Goal: Information Seeking & Learning: Compare options

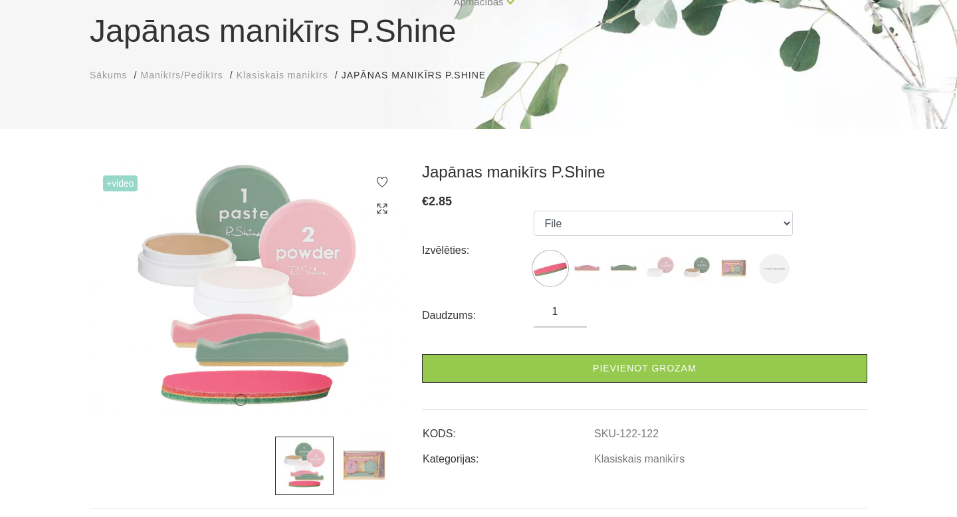
scroll to position [120, 0]
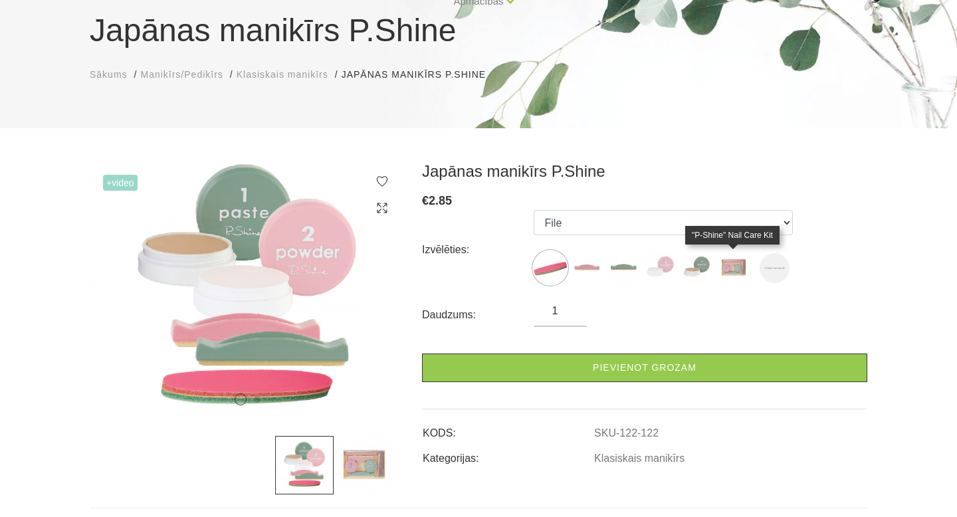
click at [732, 271] on img at bounding box center [733, 267] width 33 height 33
select select "127"
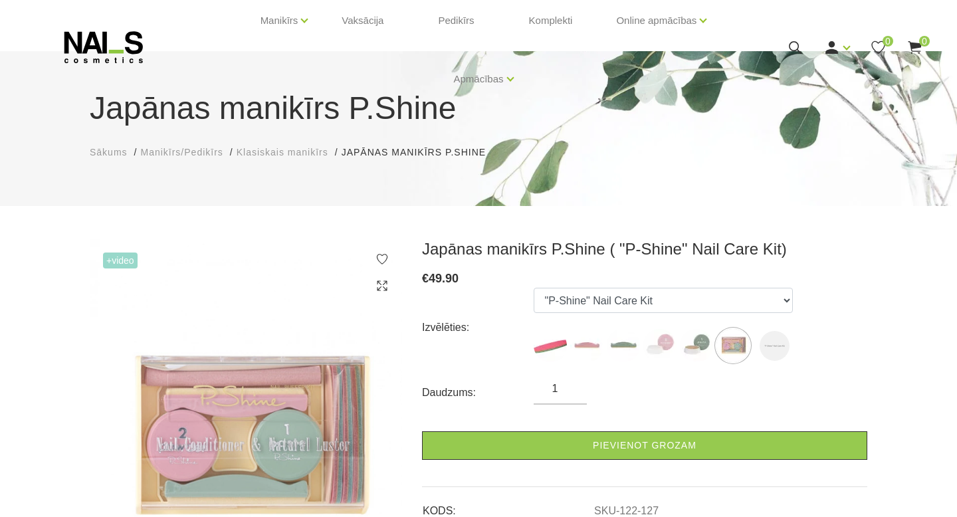
scroll to position [0, 0]
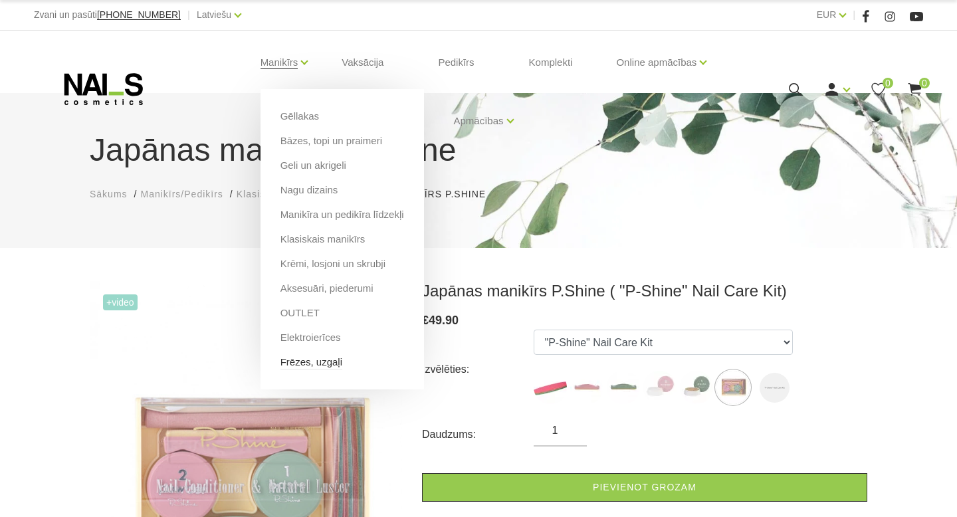
click at [306, 358] on link "Frēzes, uzgaļi" at bounding box center [312, 362] width 62 height 15
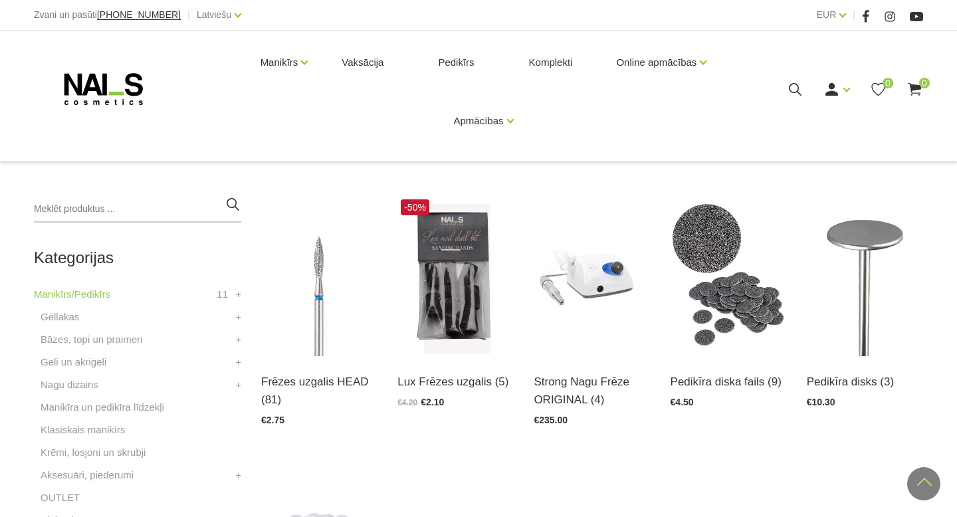
scroll to position [213, 0]
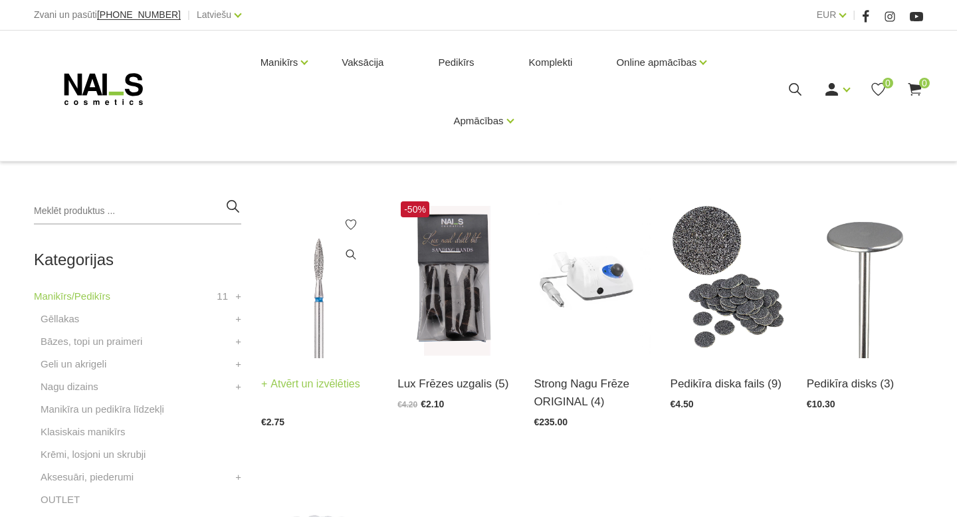
click at [308, 345] on img at bounding box center [319, 278] width 116 height 160
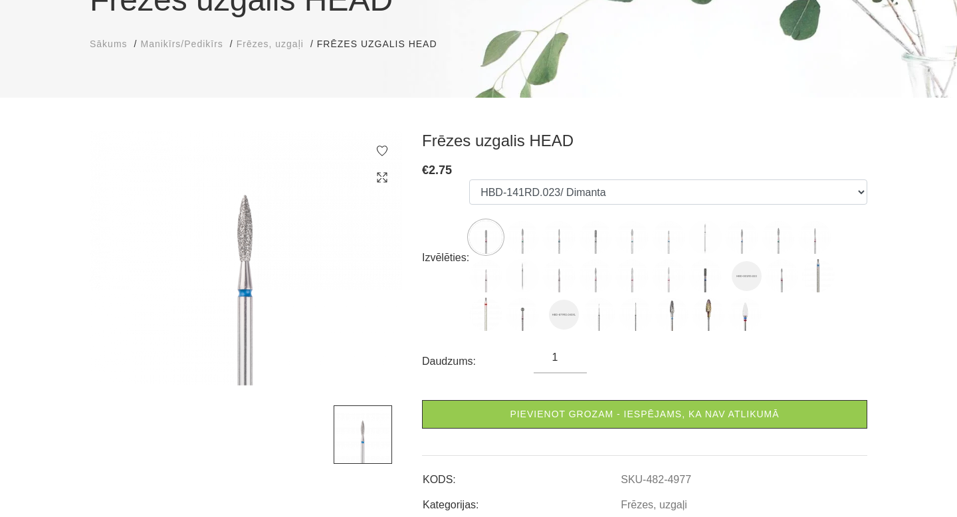
scroll to position [157, 0]
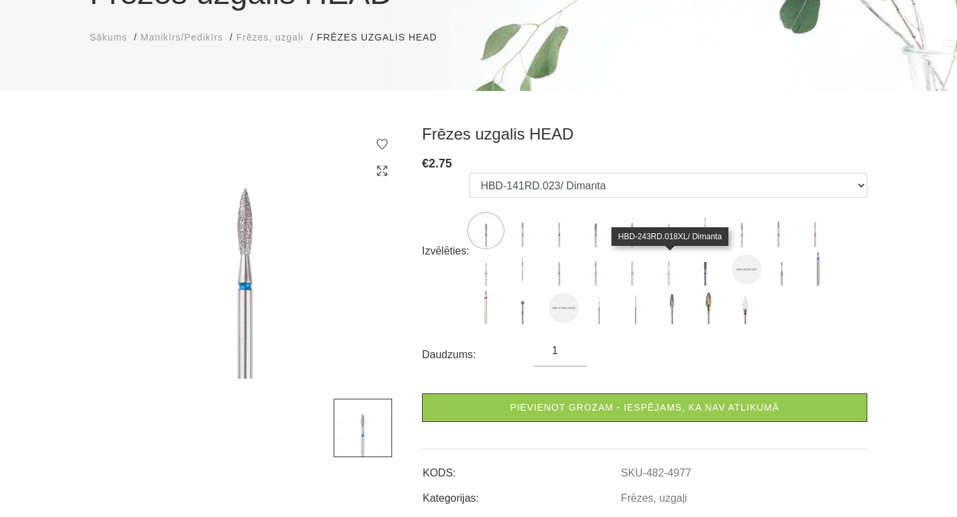
click at [671, 277] on img at bounding box center [668, 269] width 33 height 33
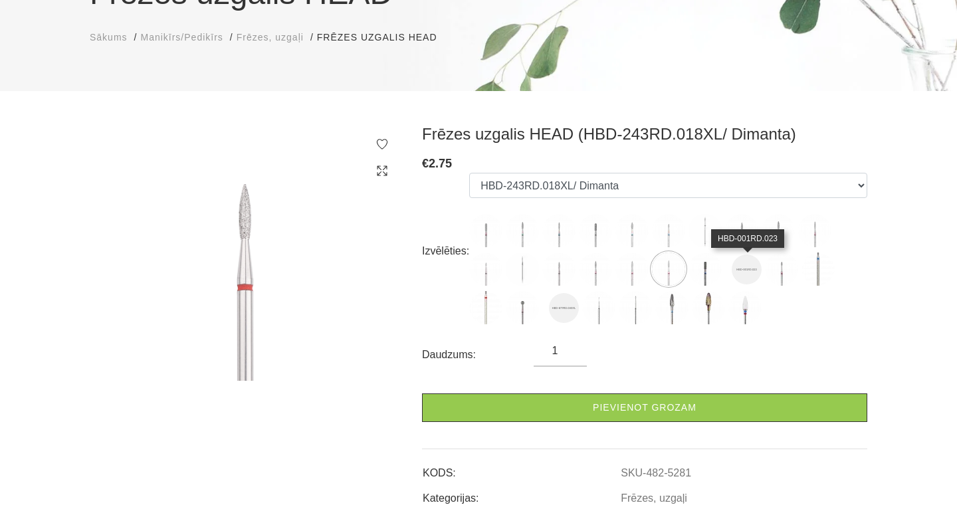
click at [751, 275] on img at bounding box center [747, 270] width 30 height 30
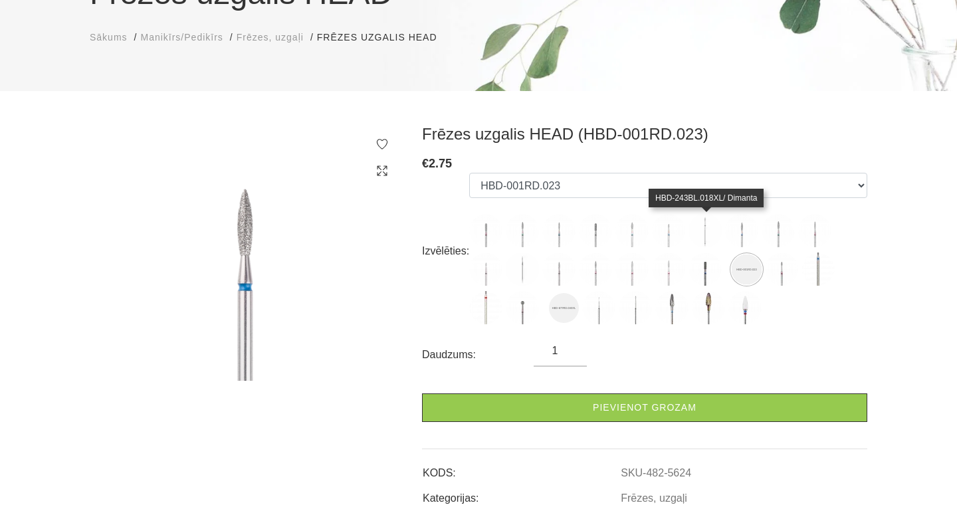
click at [709, 229] on img at bounding box center [705, 230] width 33 height 33
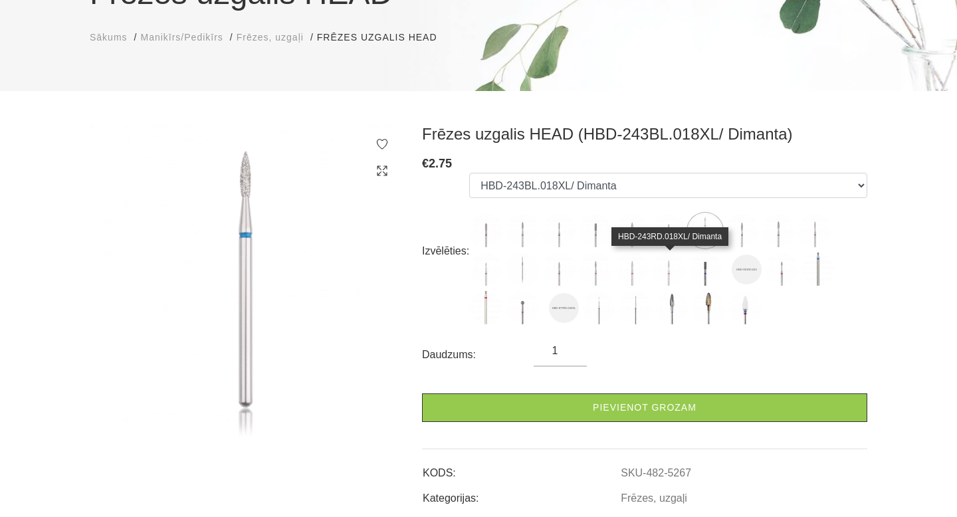
click at [667, 279] on img at bounding box center [668, 269] width 33 height 33
select select "5281"
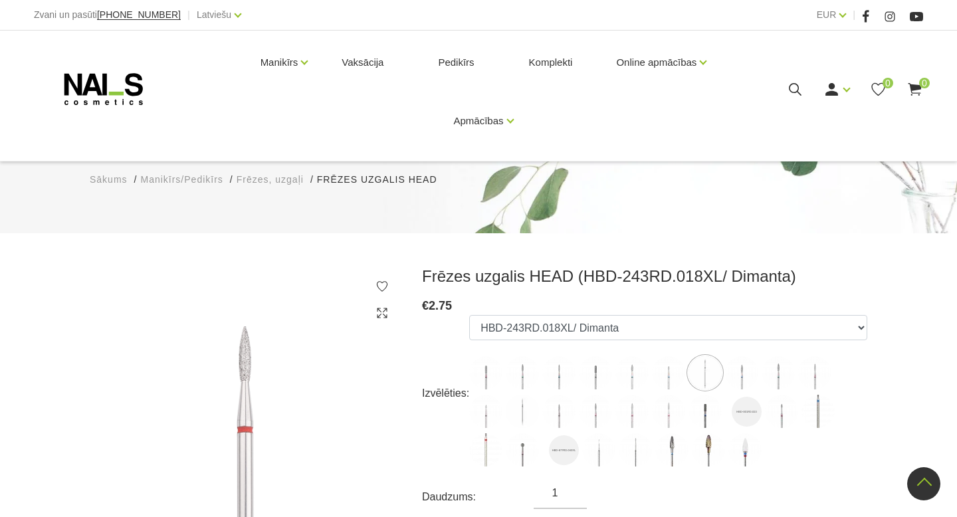
scroll to position [0, 0]
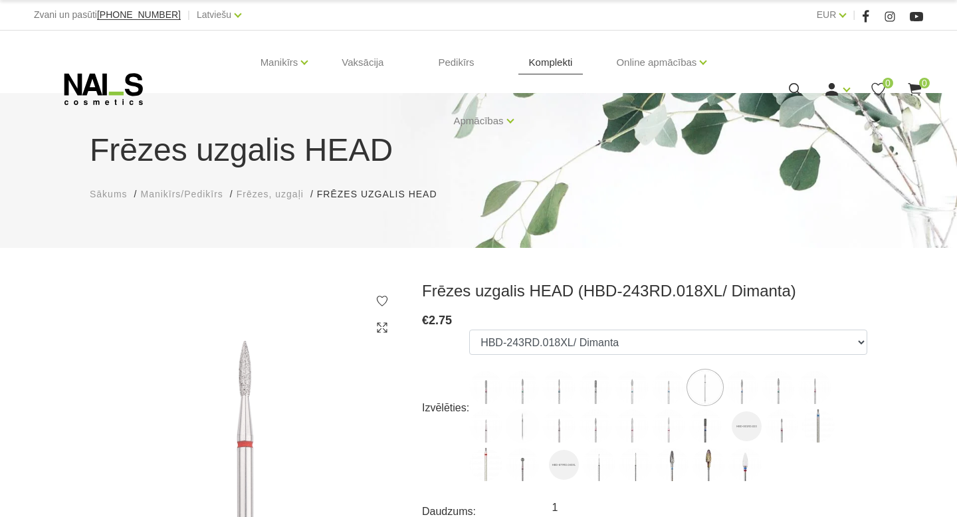
click at [572, 61] on link "Komplekti" at bounding box center [550, 63] width 65 height 64
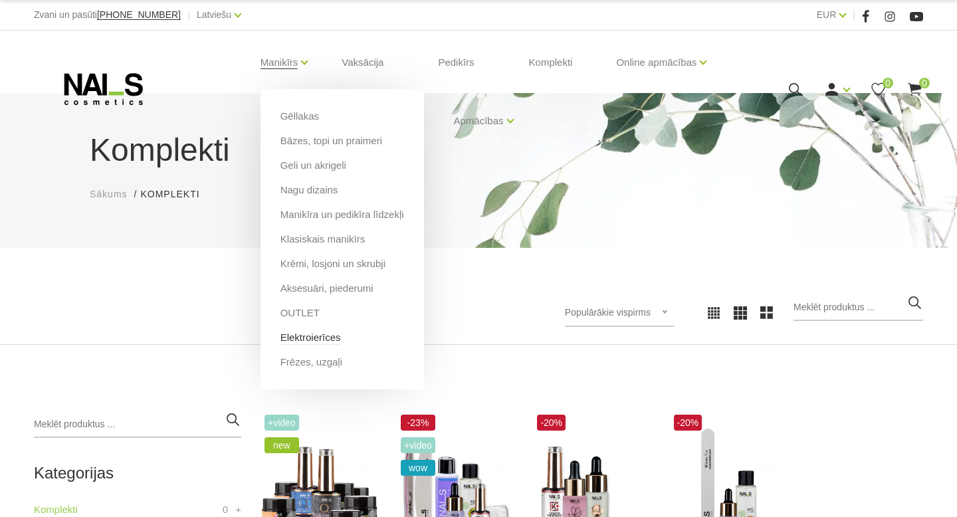
click at [317, 332] on link "Elektroierīces" at bounding box center [311, 337] width 60 height 15
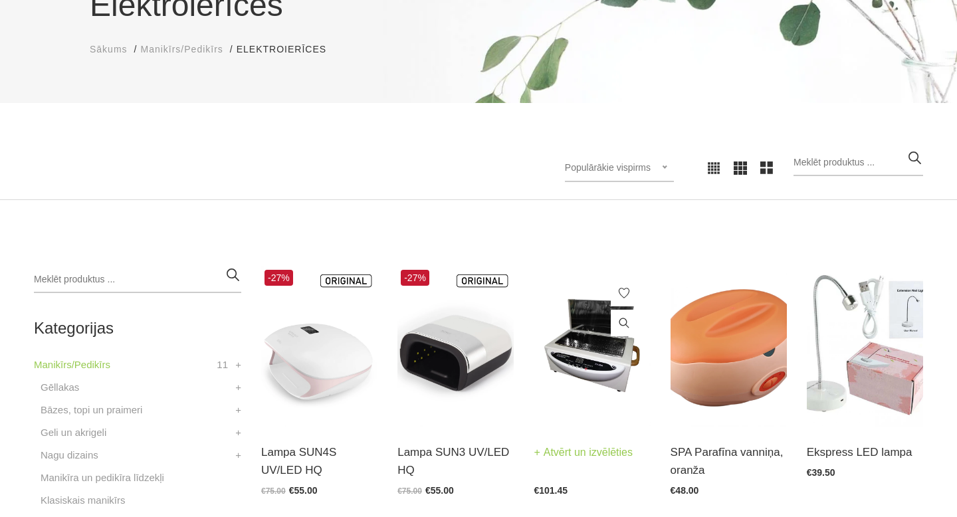
scroll to position [148, 0]
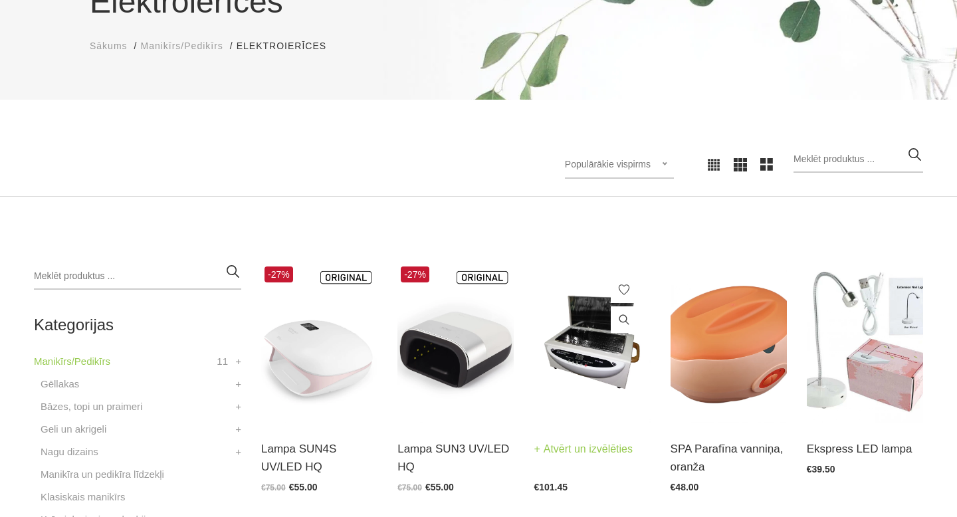
click at [590, 346] on img at bounding box center [592, 343] width 116 height 160
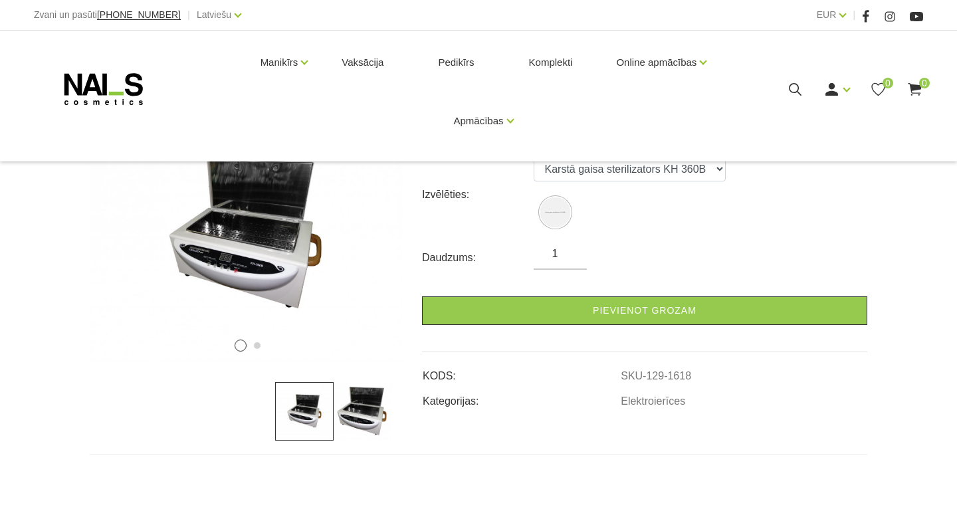
scroll to position [174, 0]
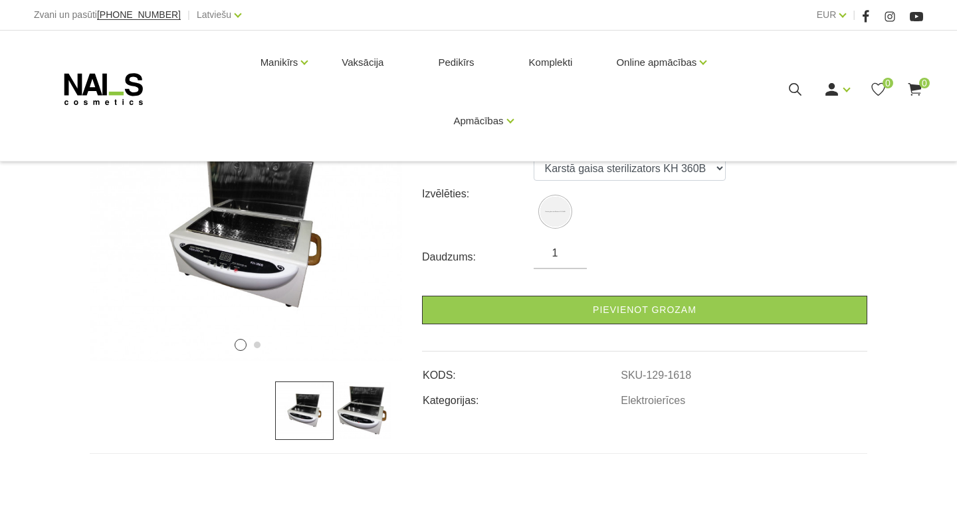
click at [348, 416] on img at bounding box center [363, 411] width 58 height 58
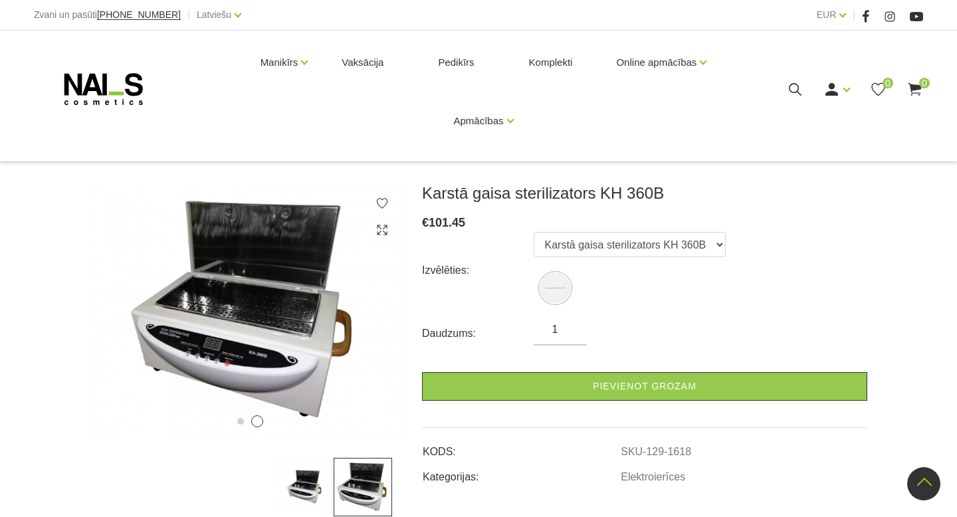
scroll to position [0, 0]
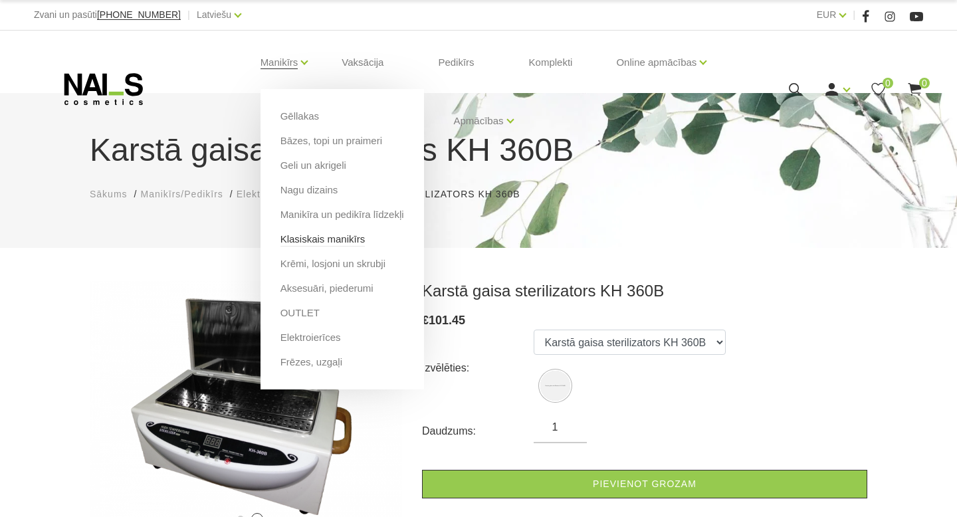
click at [326, 244] on link "Klasiskais manikīrs" at bounding box center [323, 239] width 85 height 15
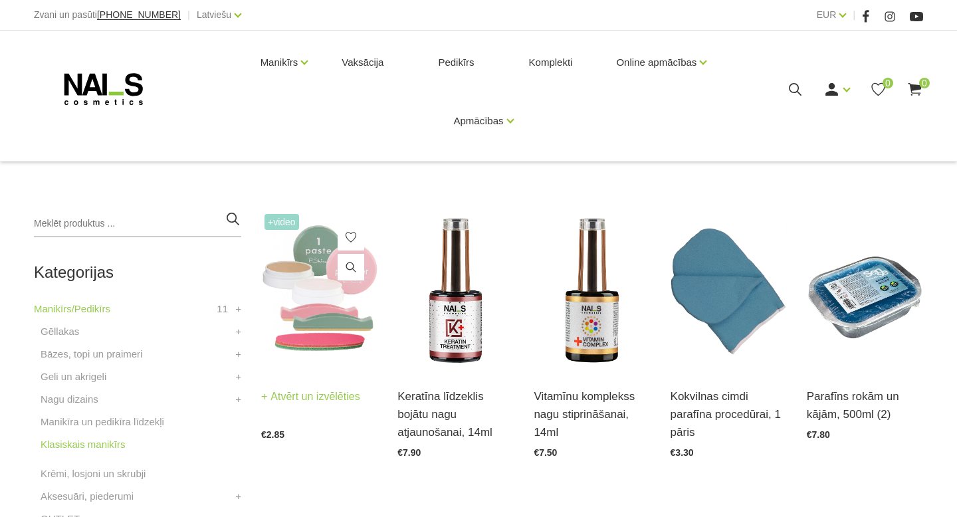
scroll to position [198, 0]
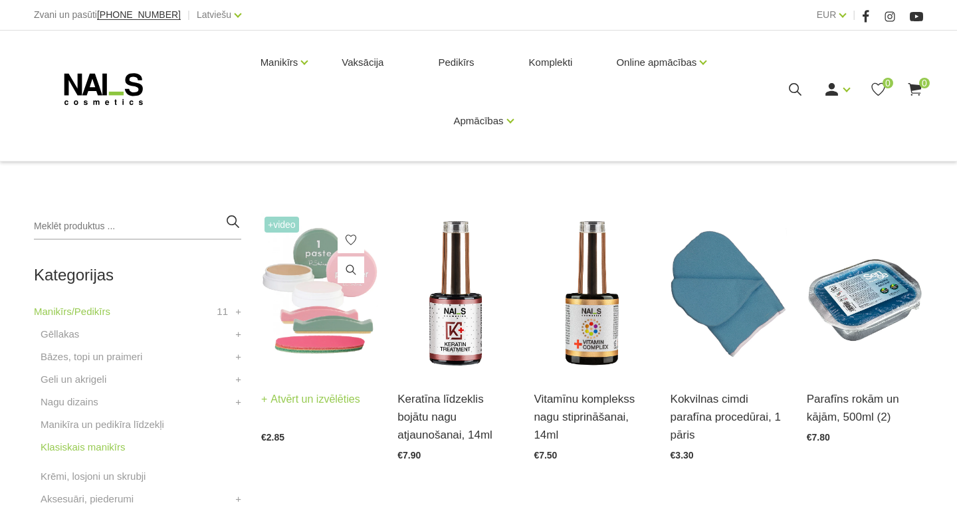
click at [339, 305] on img at bounding box center [319, 293] width 116 height 160
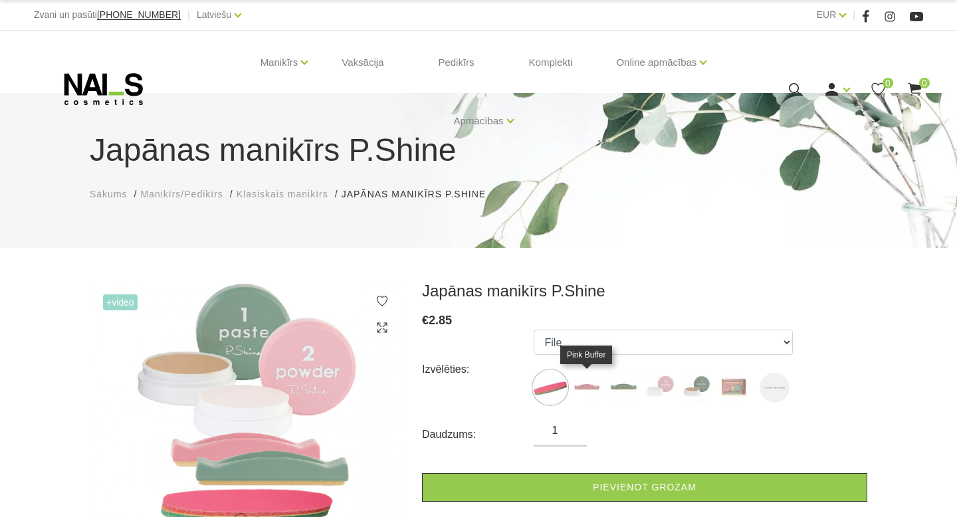
click at [588, 384] on img at bounding box center [586, 387] width 33 height 33
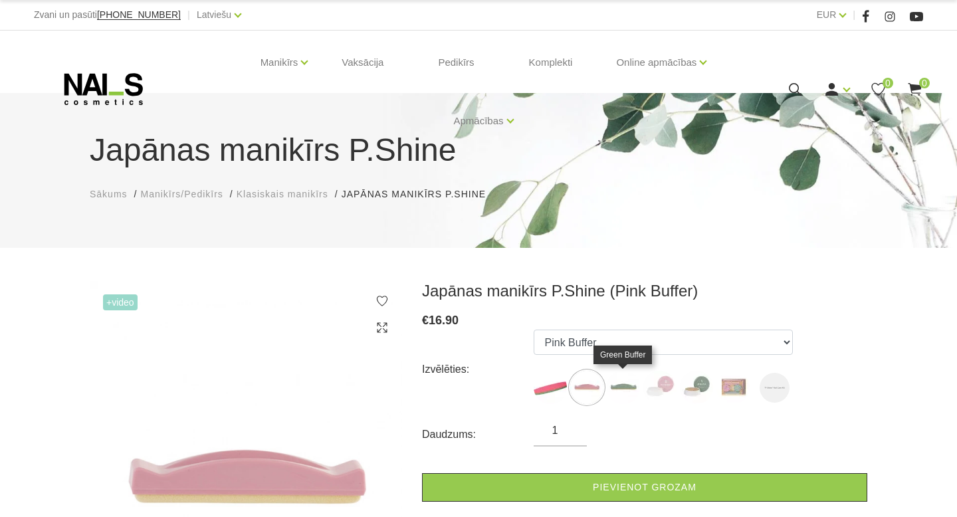
click at [630, 389] on img at bounding box center [623, 387] width 33 height 33
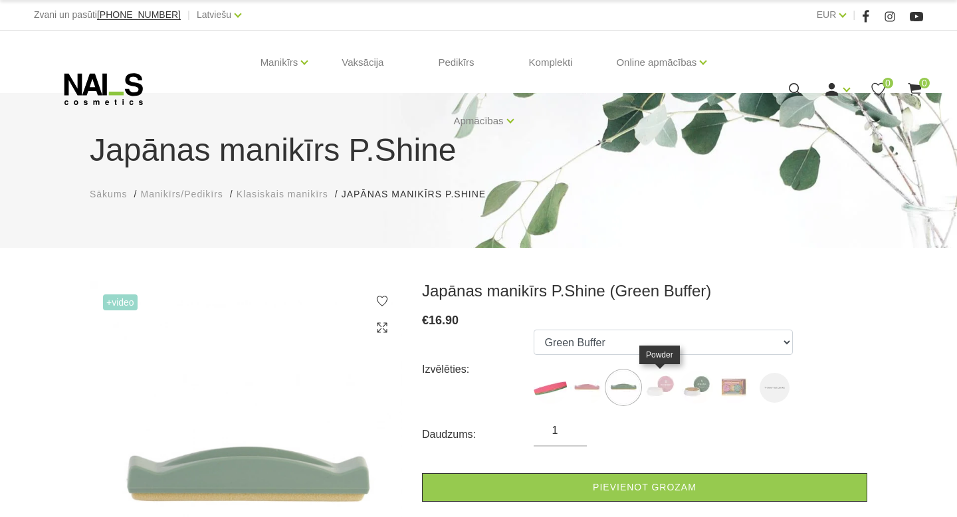
click at [669, 388] on img at bounding box center [659, 387] width 33 height 33
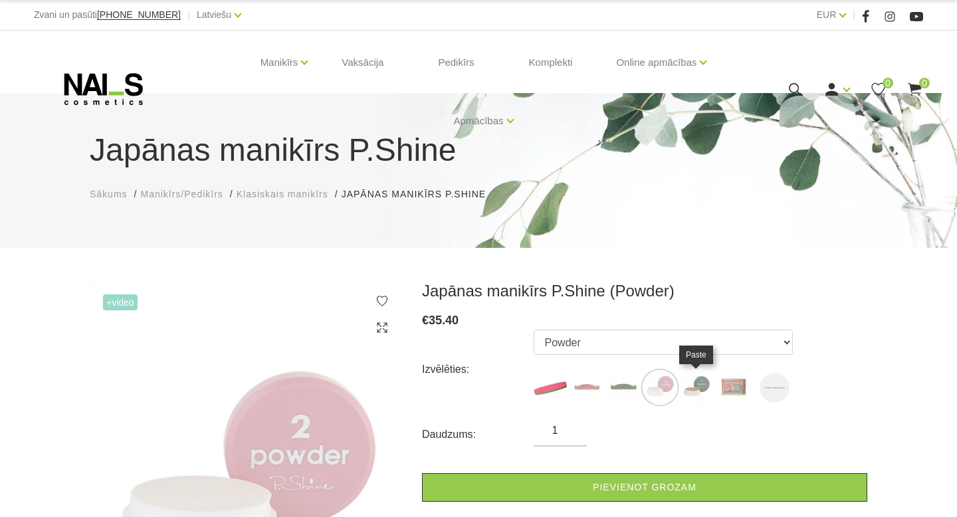
click at [699, 388] on img at bounding box center [696, 387] width 33 height 33
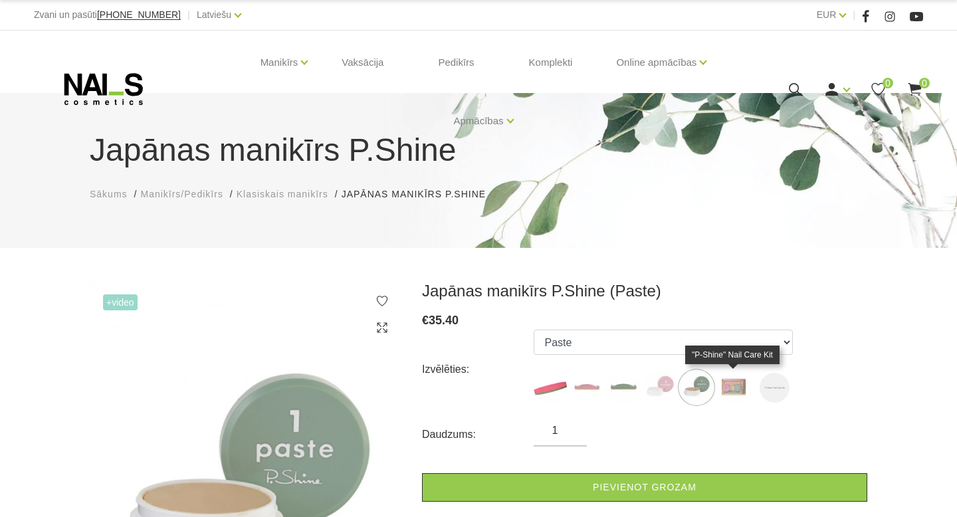
click at [734, 390] on img at bounding box center [733, 387] width 33 height 33
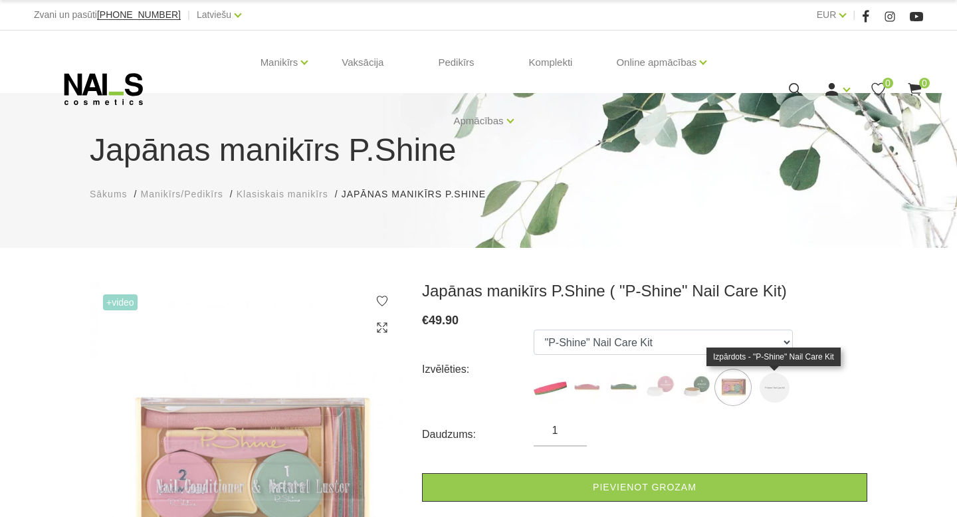
click at [771, 396] on img at bounding box center [775, 388] width 30 height 30
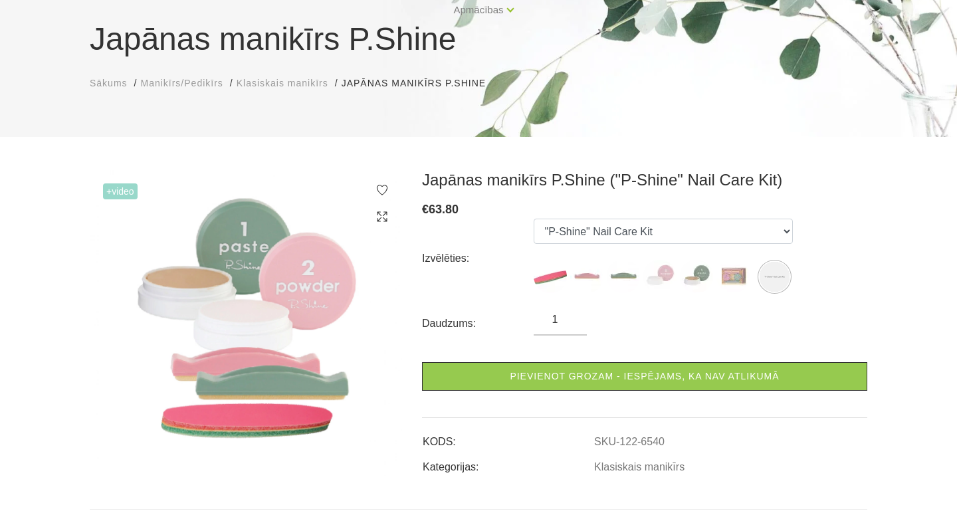
scroll to position [114, 0]
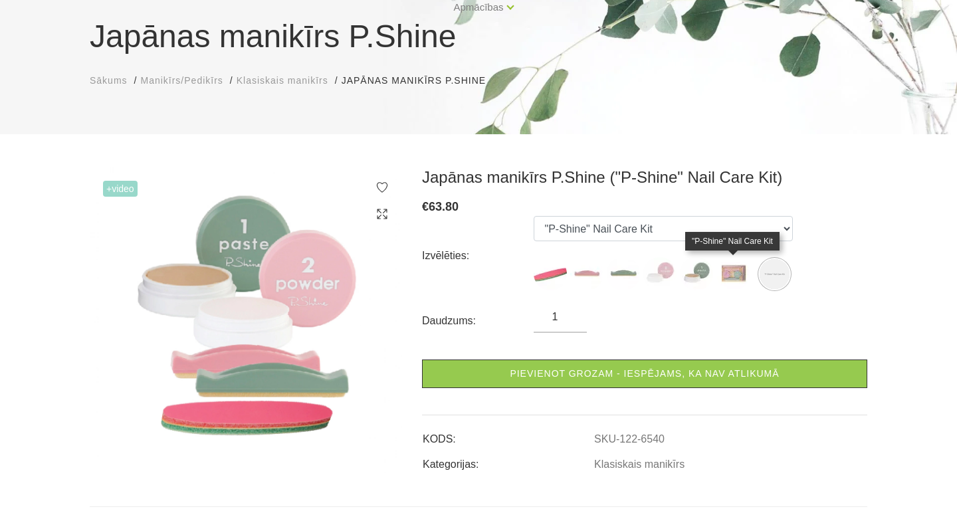
click at [737, 276] on img at bounding box center [733, 273] width 33 height 33
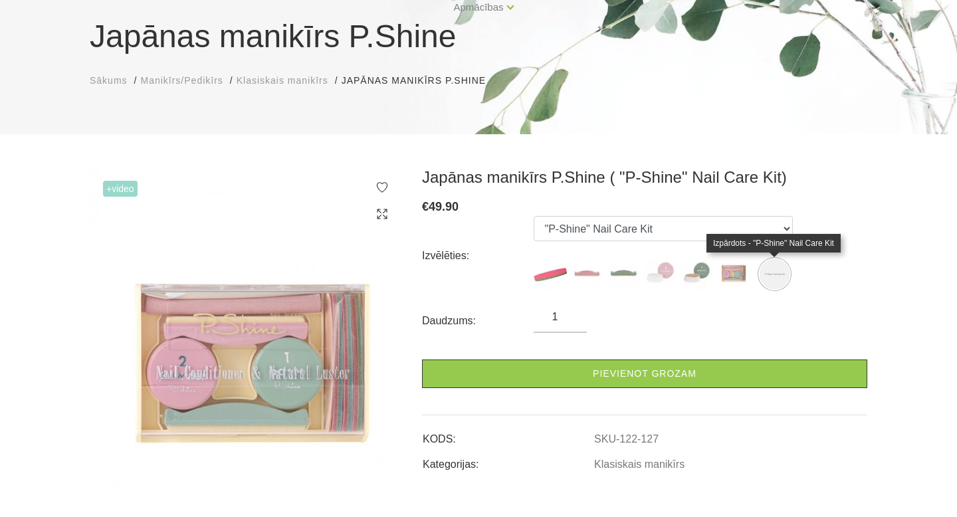
click at [768, 275] on img at bounding box center [775, 274] width 30 height 30
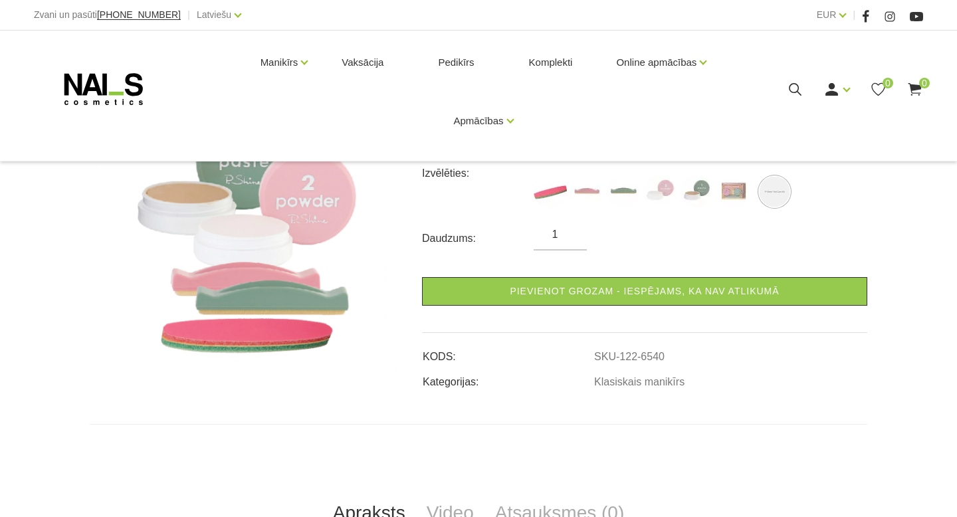
scroll to position [198, 0]
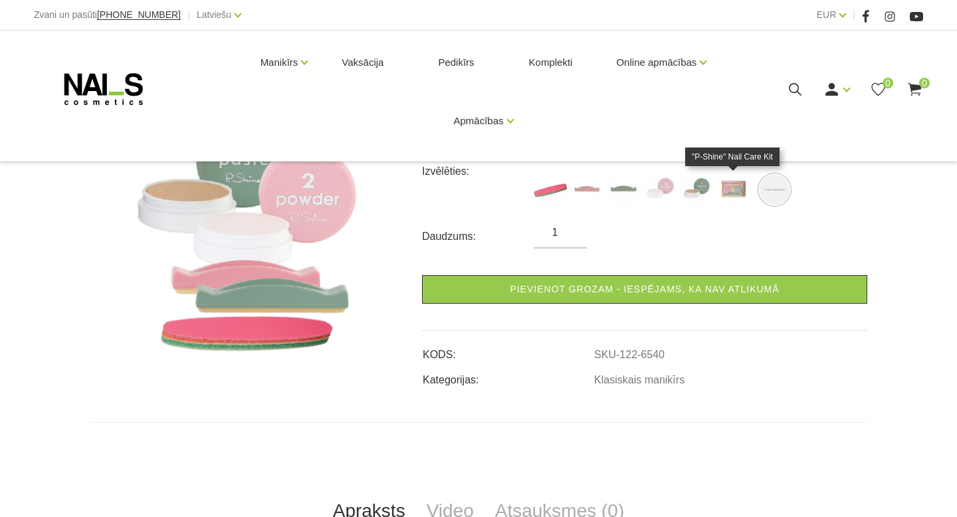
click at [740, 193] on img at bounding box center [733, 189] width 33 height 33
select select "127"
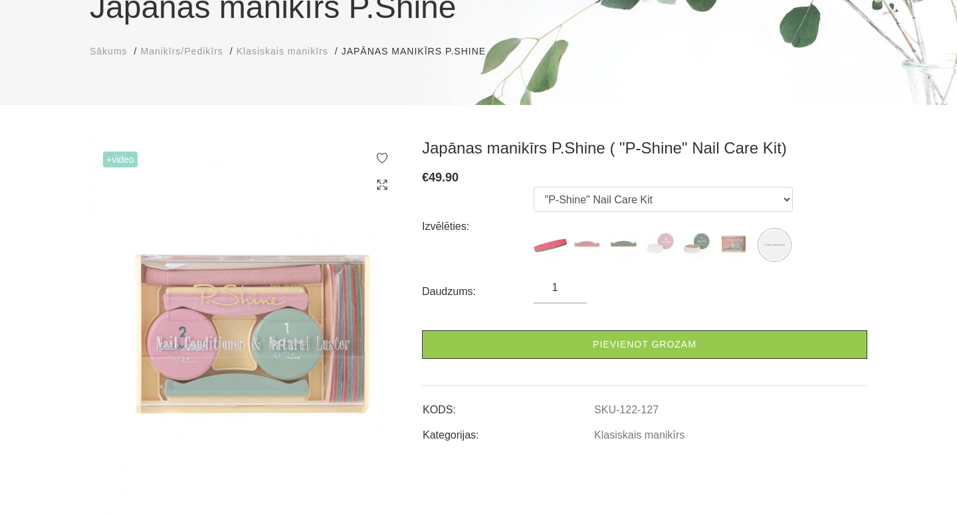
scroll to position [142, 0]
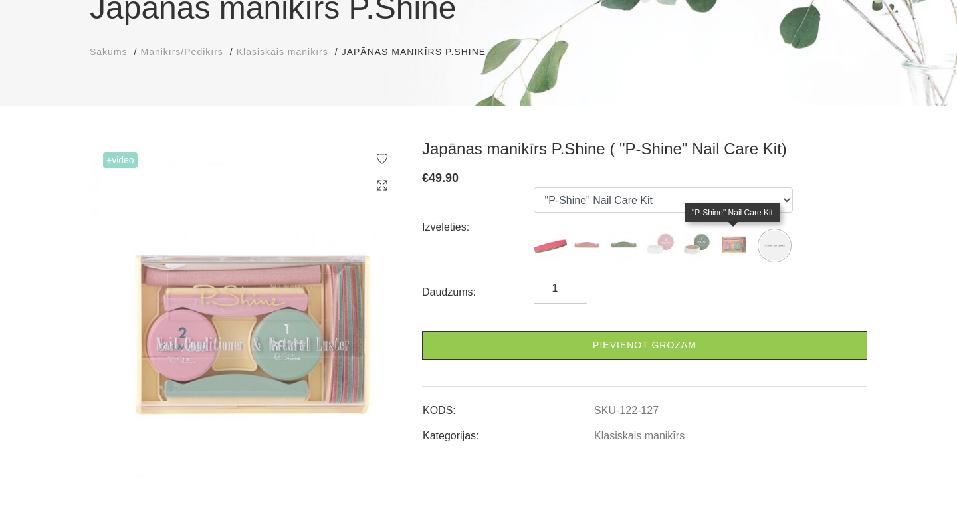
click at [740, 247] on img at bounding box center [733, 245] width 33 height 33
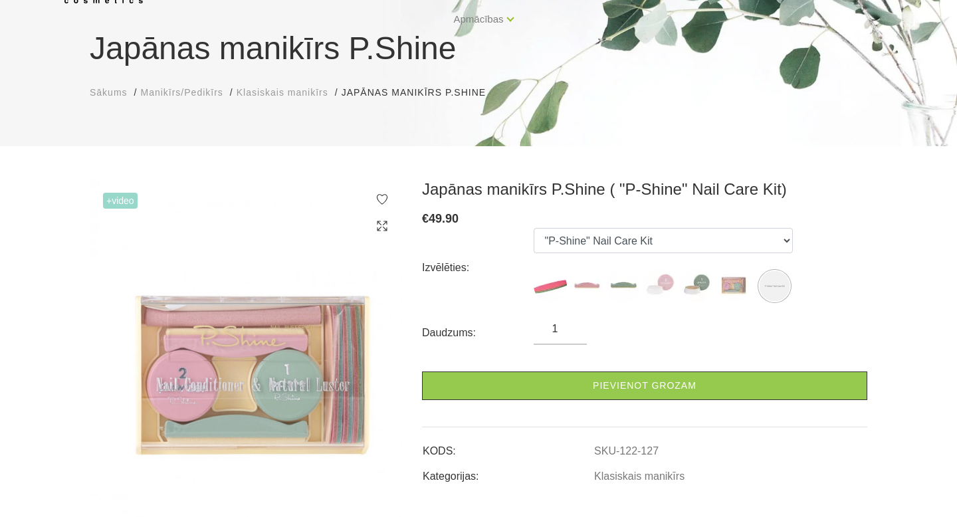
scroll to position [0, 0]
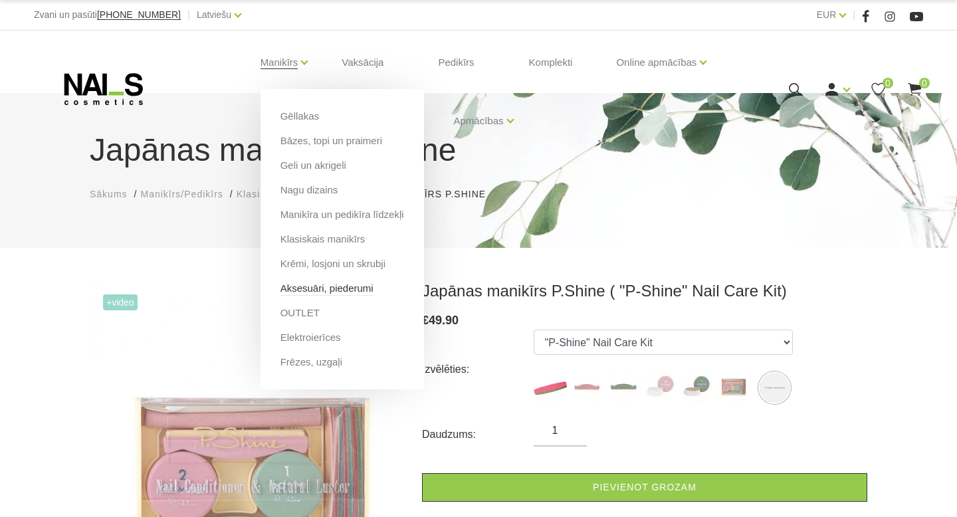
click at [337, 288] on link "Aksesuāri, piederumi" at bounding box center [327, 288] width 93 height 15
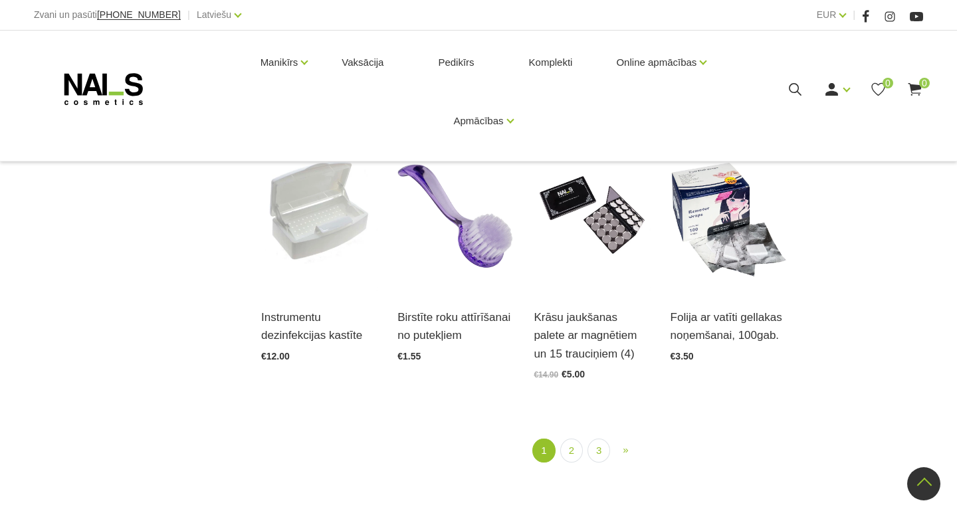
scroll to position [1464, 0]
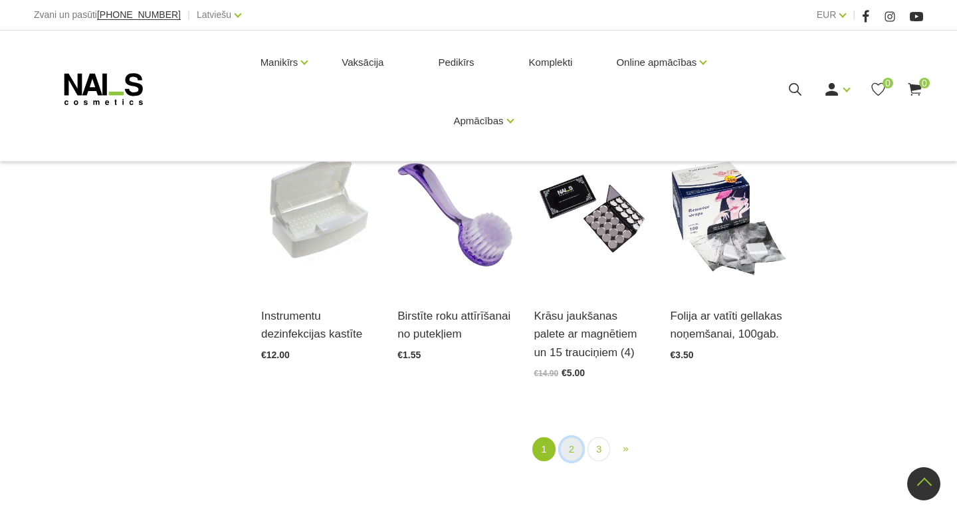
click at [571, 447] on link "2" at bounding box center [571, 449] width 23 height 25
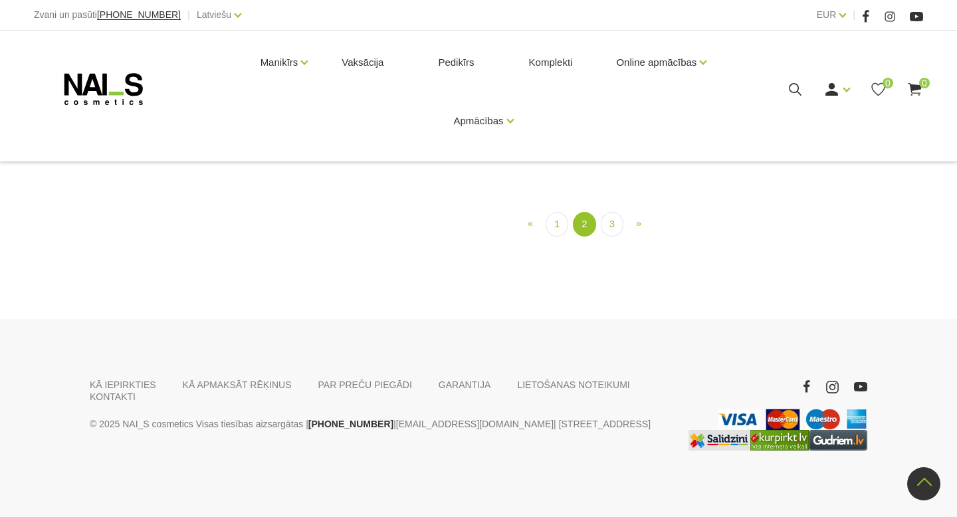
scroll to position [1365, 0]
click at [612, 237] on link "3" at bounding box center [612, 224] width 23 height 25
click at [597, 237] on link "2" at bounding box center [597, 224] width 23 height 25
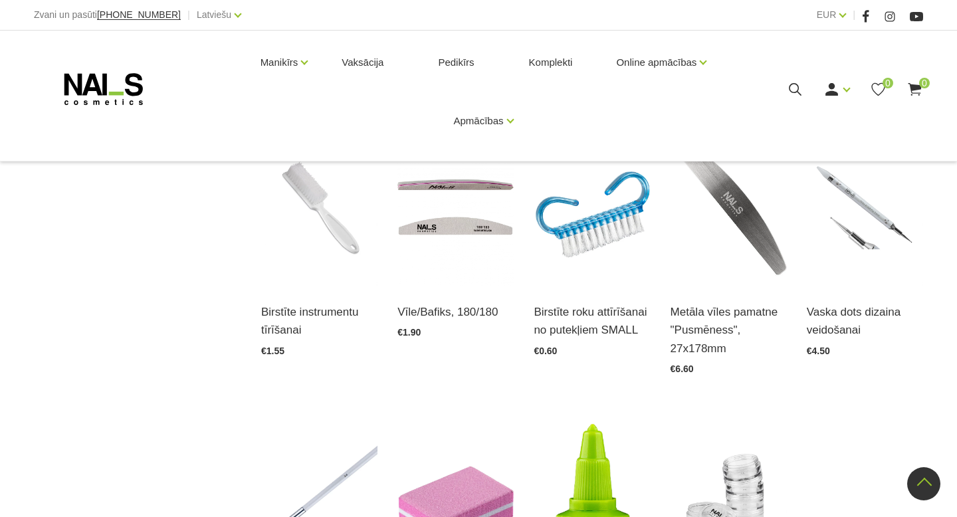
scroll to position [1131, 0]
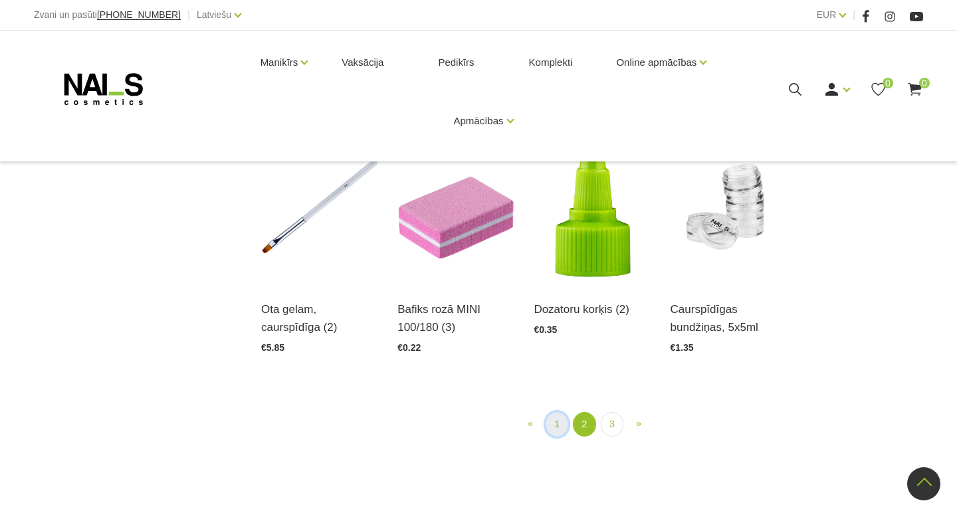
click at [553, 427] on link "1" at bounding box center [557, 424] width 23 height 25
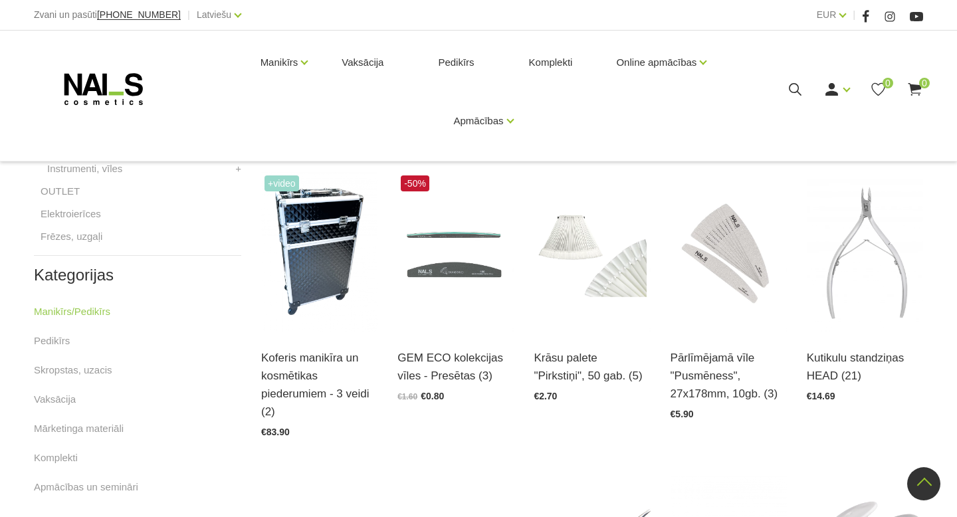
scroll to position [556, 0]
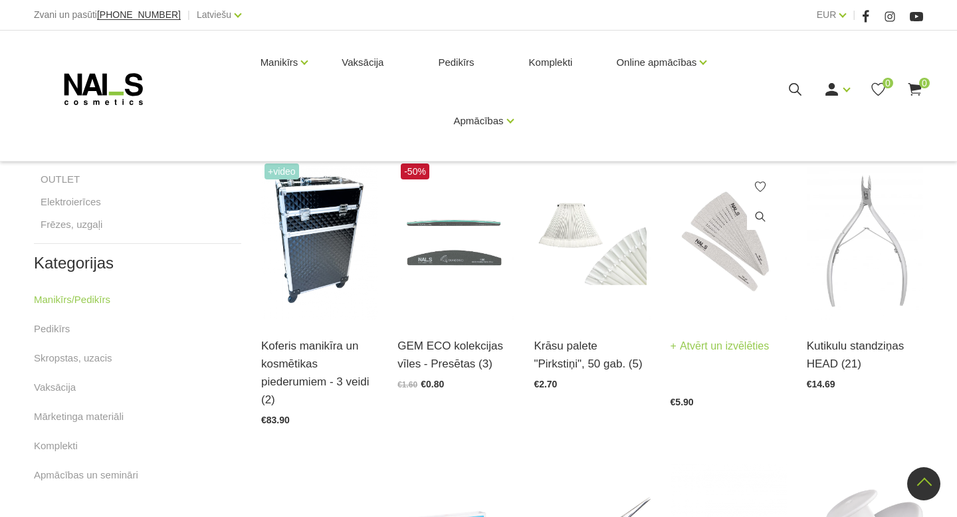
click at [722, 215] on img at bounding box center [729, 240] width 116 height 160
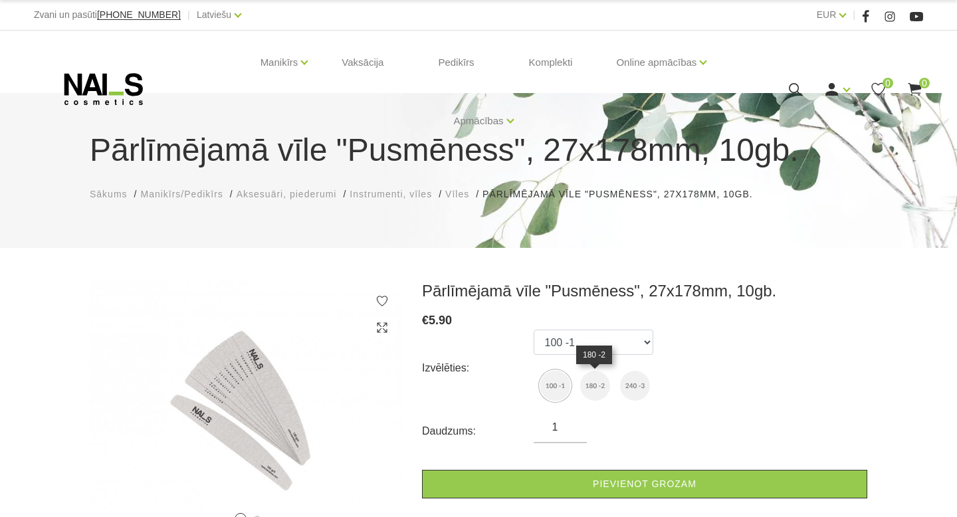
click at [603, 383] on img at bounding box center [595, 386] width 30 height 30
select select "4551"
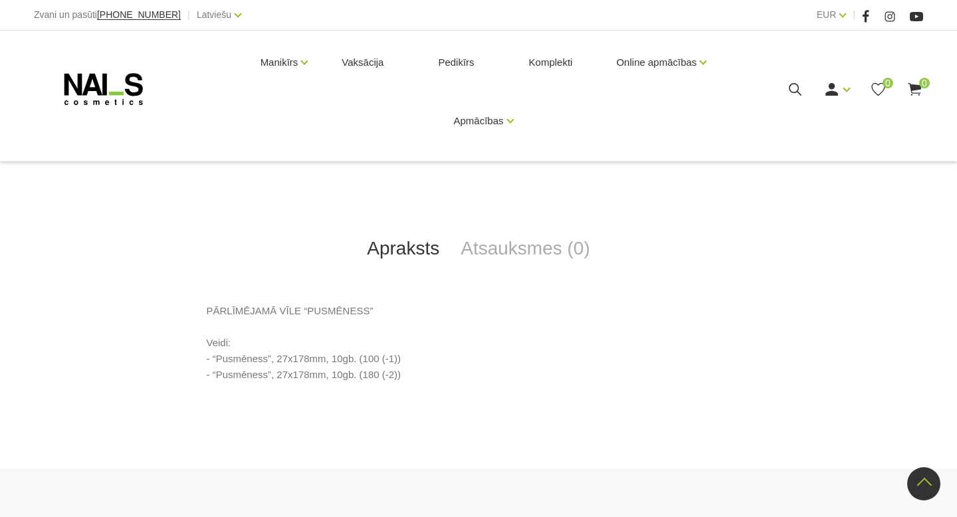
scroll to position [437, 0]
